Goal: Register for event/course

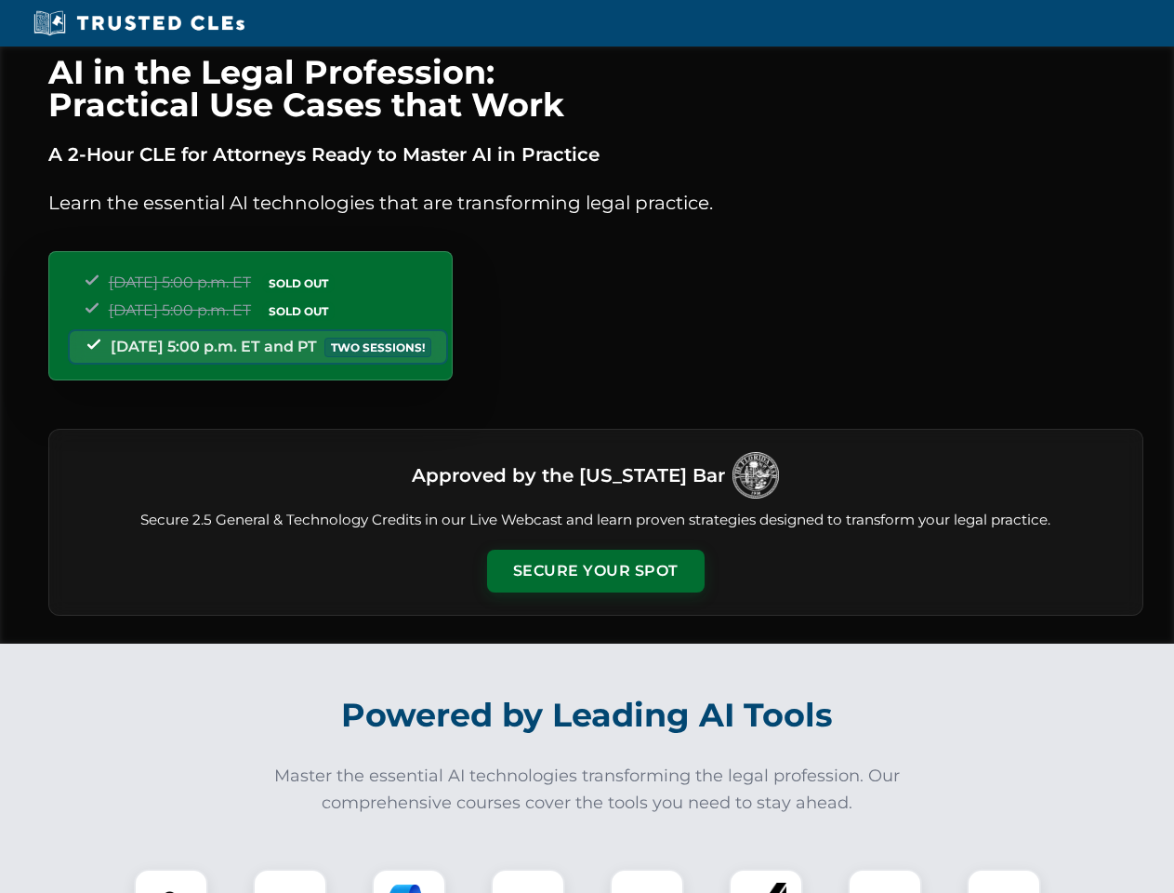
click at [595, 571] on button "Secure Your Spot" at bounding box center [596, 571] width 218 height 43
click at [171, 881] on img at bounding box center [171, 906] width 54 height 54
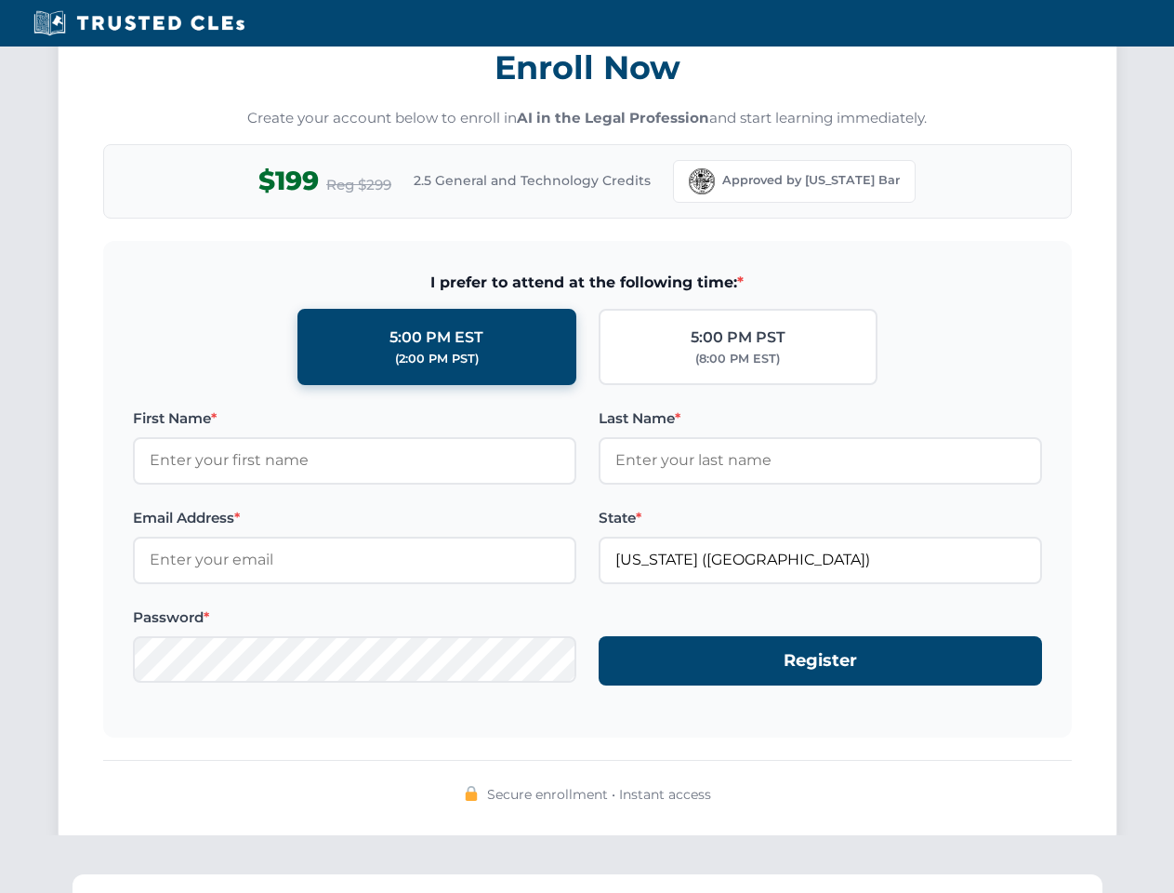
scroll to position [1825, 0]
